Goal: Task Accomplishment & Management: Complete application form

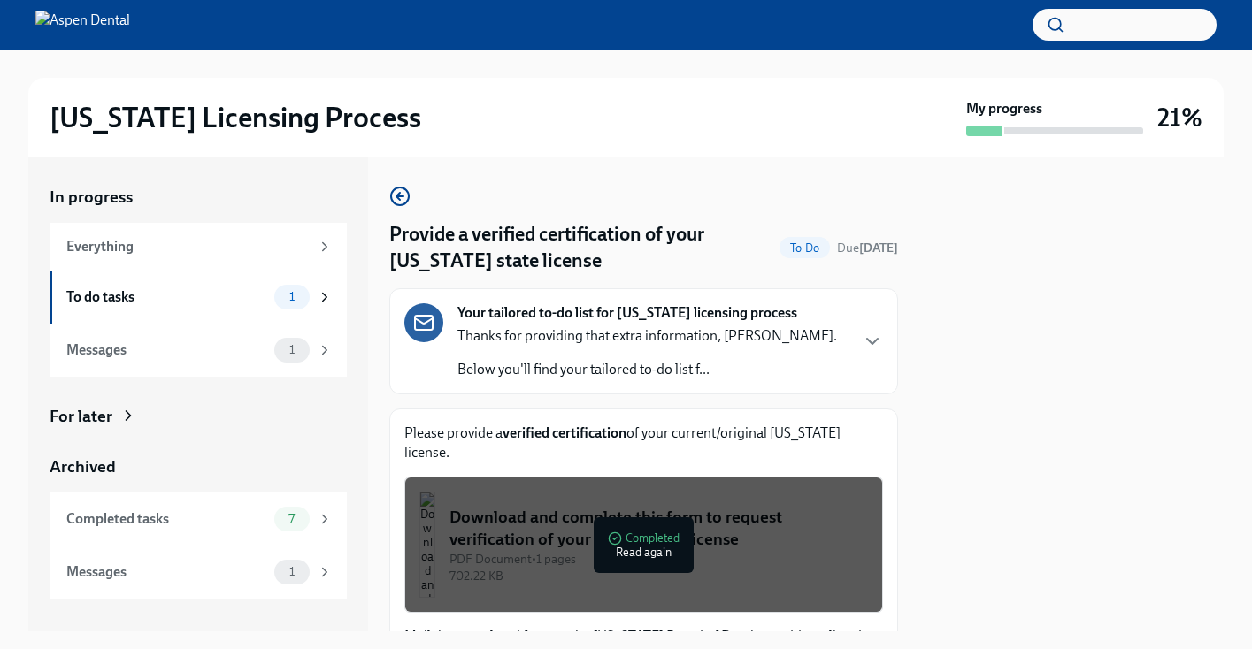
scroll to position [302, 0]
click at [269, 297] on div "To do tasks 1" at bounding box center [199, 297] width 266 height 25
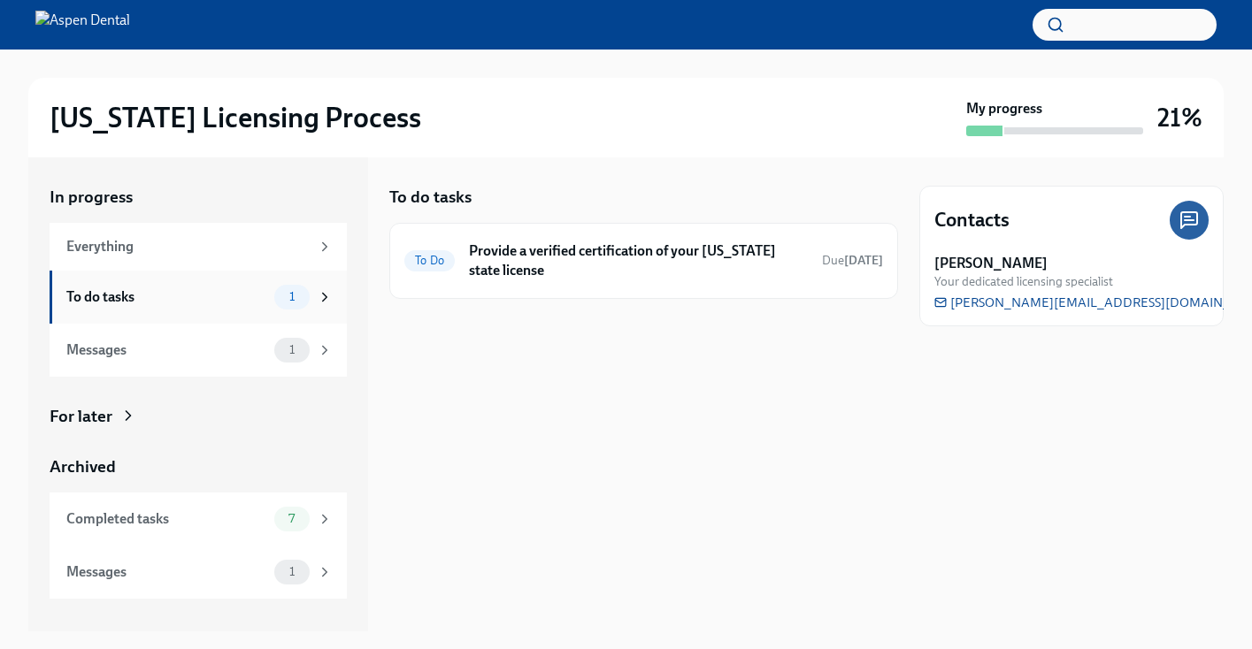
click at [229, 291] on div "To do tasks" at bounding box center [166, 296] width 201 height 19
click at [529, 282] on div "To Do Provide a verified certification of your Georgia state license Due in 12 …" at bounding box center [643, 261] width 479 height 46
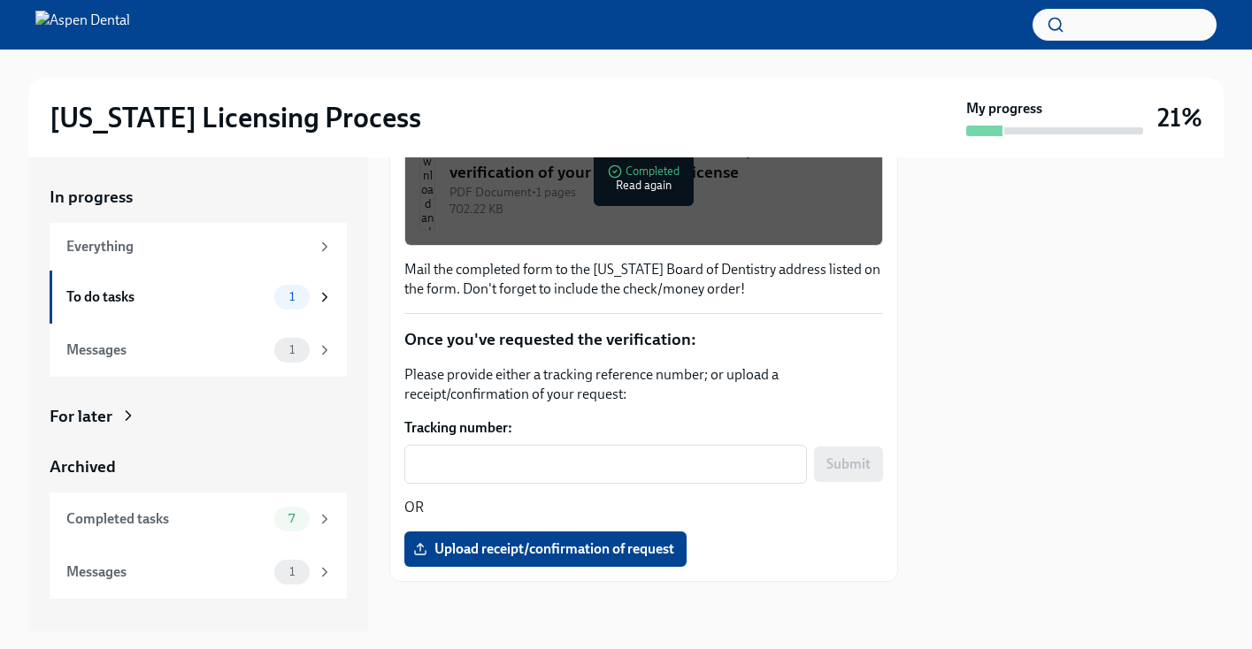
scroll to position [373, 0]
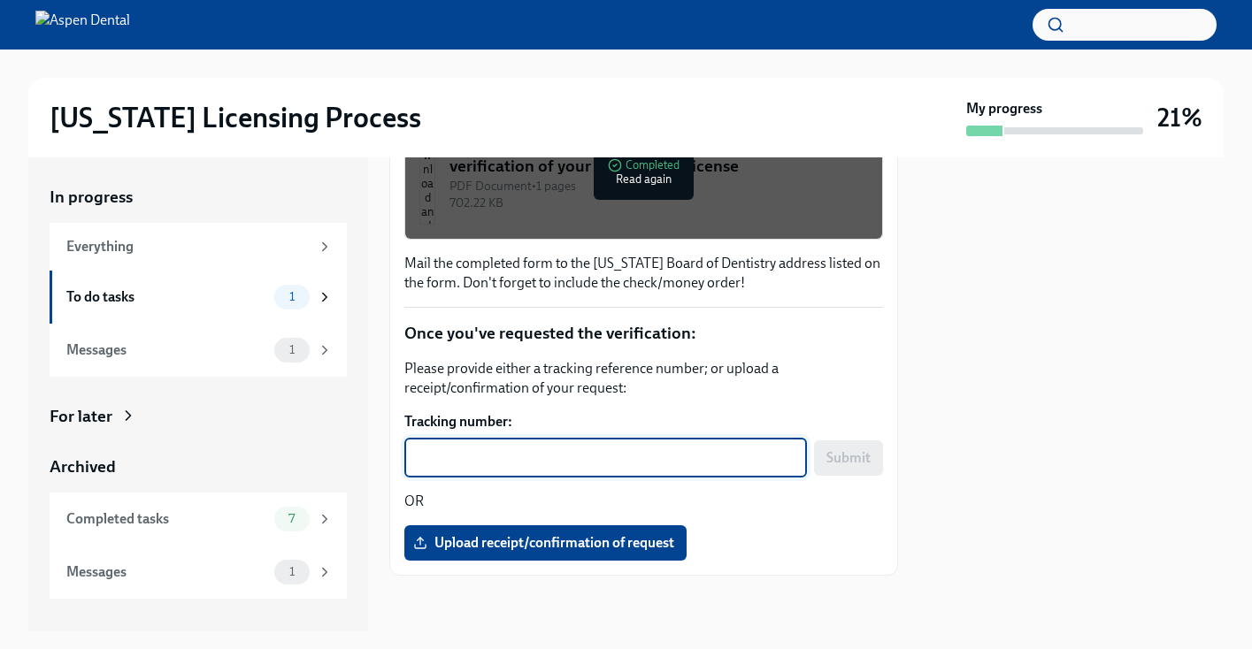
click at [640, 461] on textarea "Tracking number:" at bounding box center [605, 458] width 381 height 21
type textarea "9505510372785242352248"
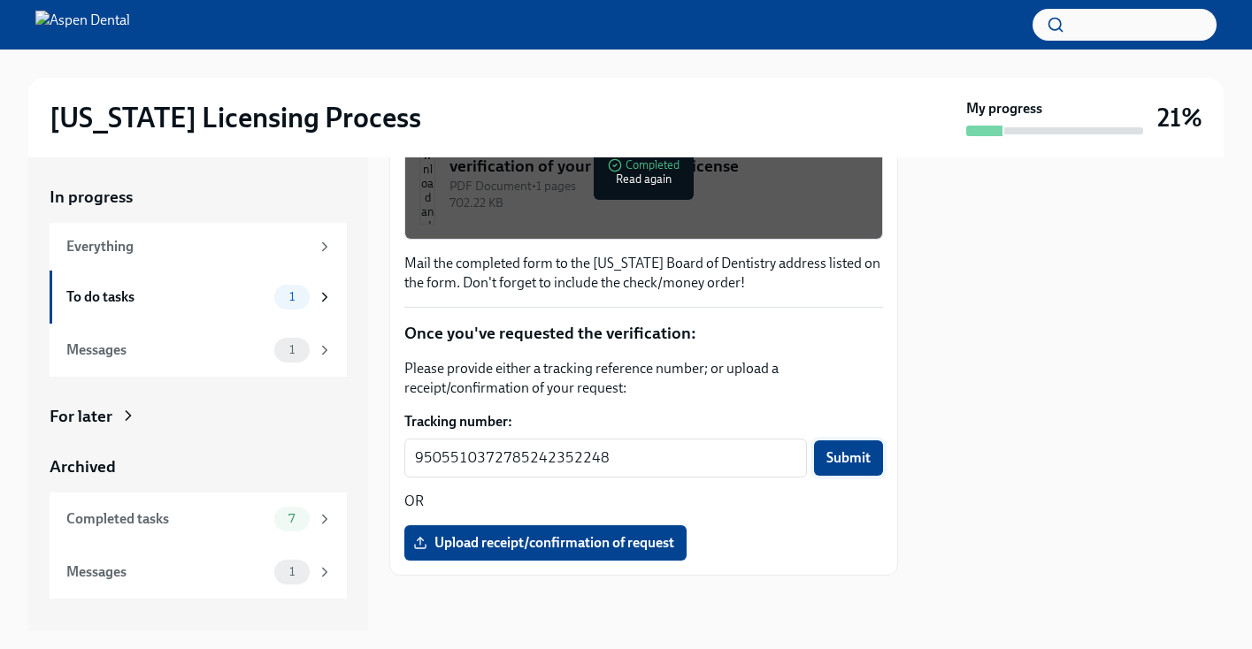
click at [848, 464] on span "Submit" at bounding box center [848, 458] width 44 height 18
click at [223, 251] on div "Everything" at bounding box center [187, 246] width 243 height 19
